Goal: Information Seeking & Learning: Learn about a topic

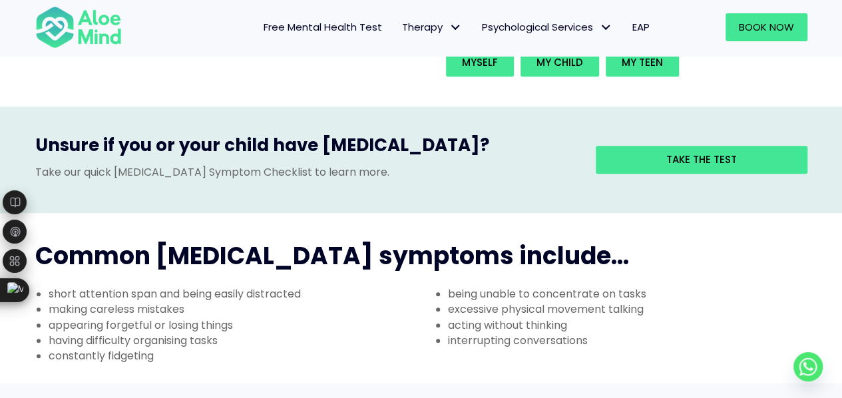
scroll to position [332, 0]
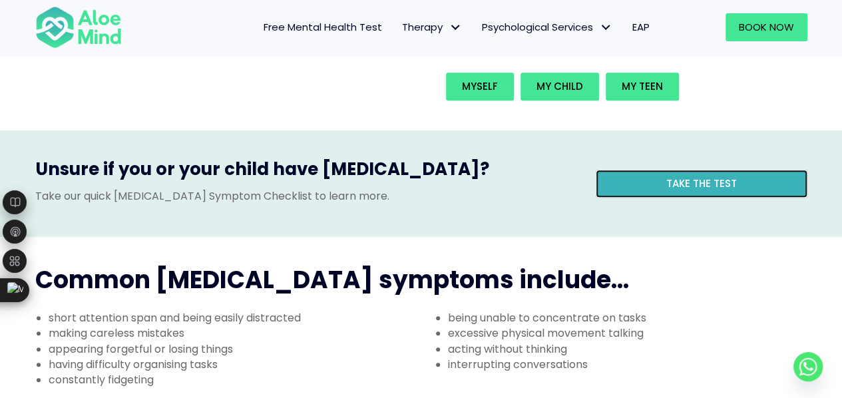
click at [669, 176] on span "Take the test" at bounding box center [702, 183] width 71 height 14
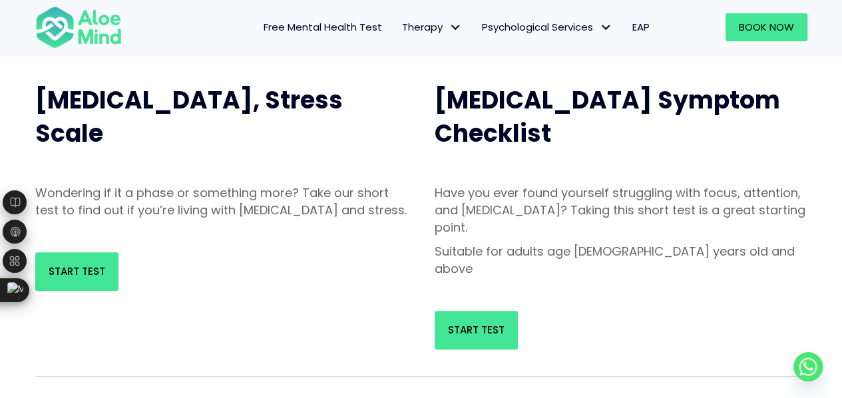
scroll to position [171, 0]
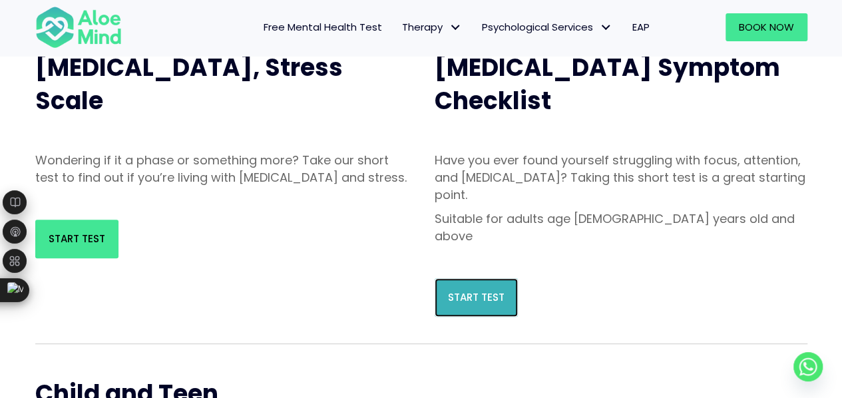
click at [484, 278] on link "Start Test" at bounding box center [476, 297] width 83 height 39
